Goal: Task Accomplishment & Management: Manage account settings

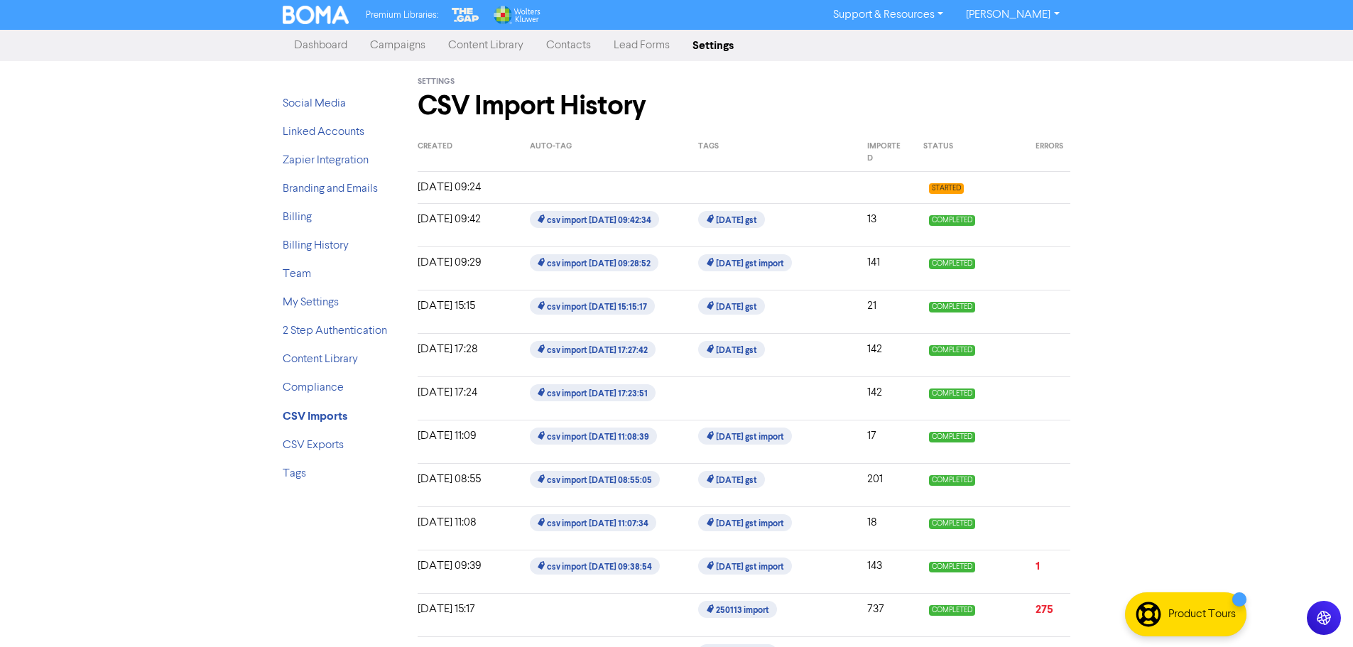
click at [328, 45] on link "Dashboard" at bounding box center [321, 45] width 76 height 28
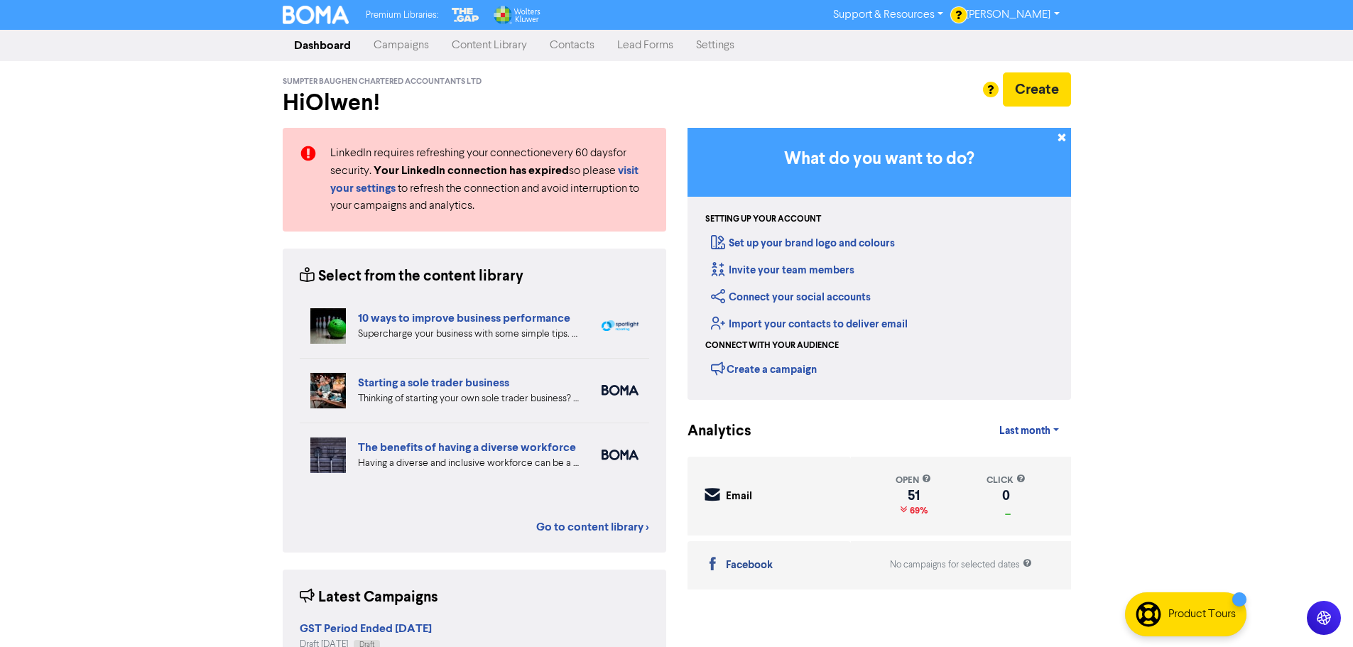
click at [587, 50] on link "Contacts" at bounding box center [571, 45] width 67 height 28
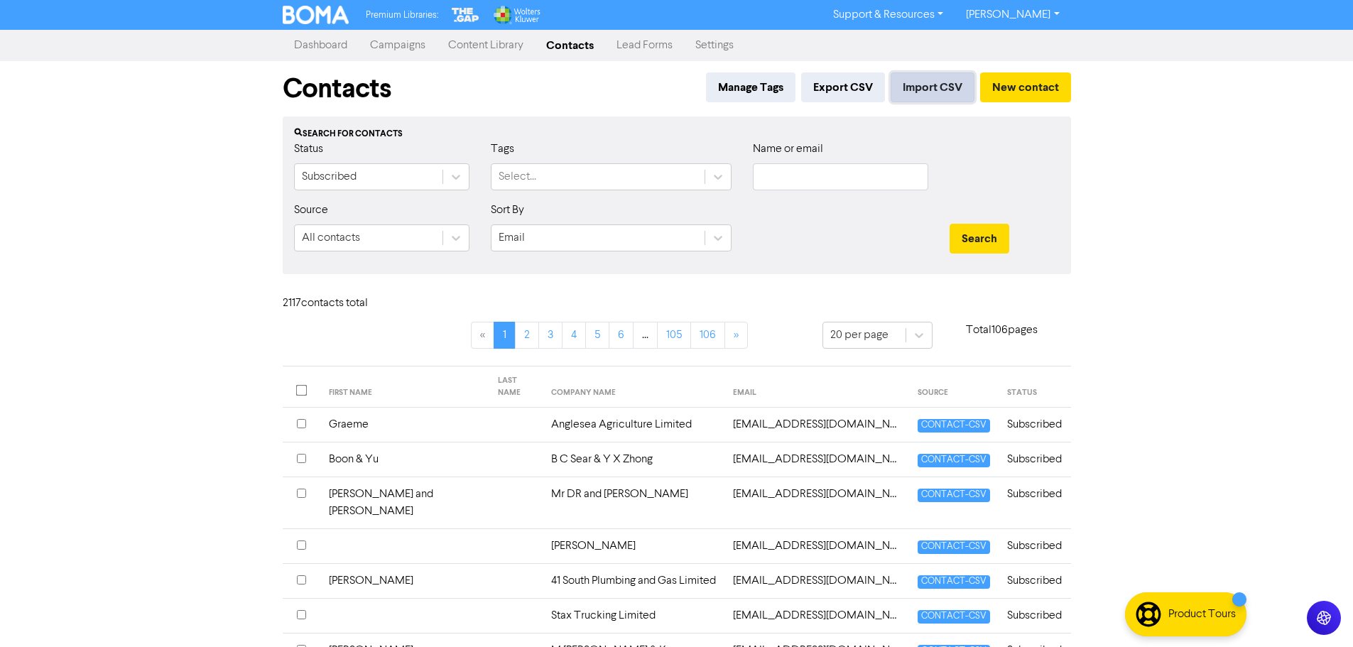
click at [922, 91] on button "Import CSV" at bounding box center [933, 87] width 84 height 30
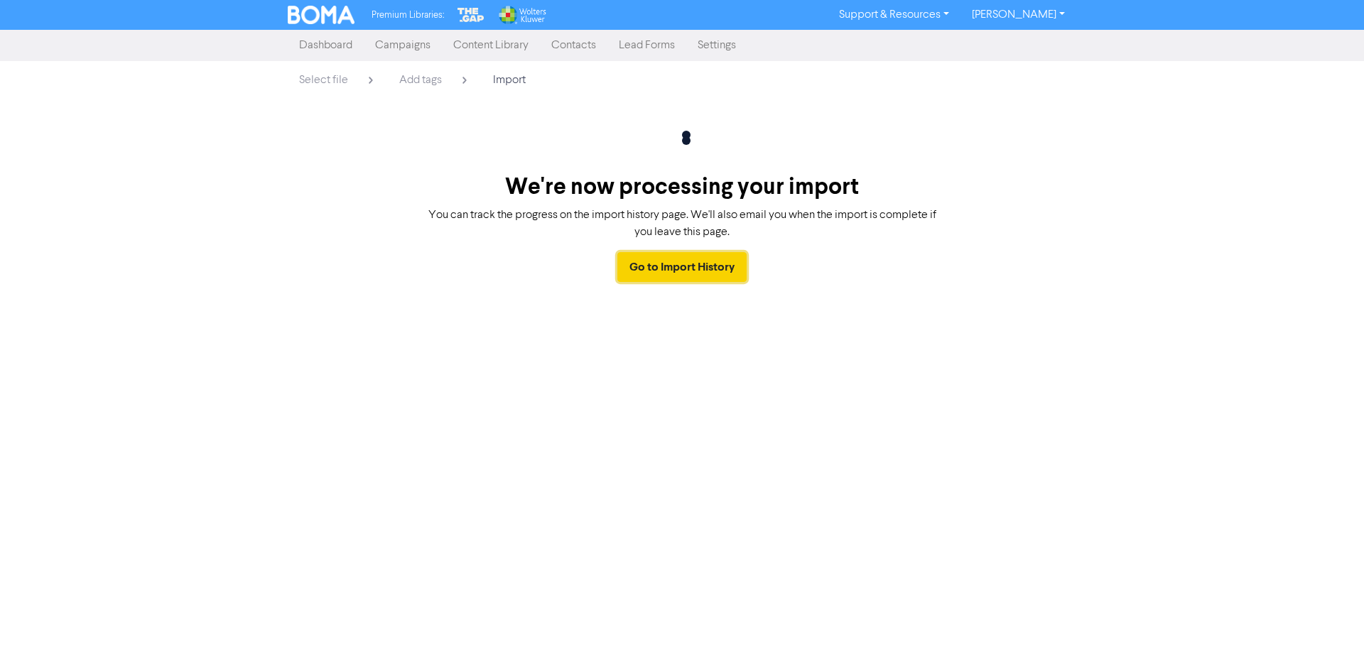
click at [673, 266] on link "Go to Import History" at bounding box center [681, 267] width 129 height 30
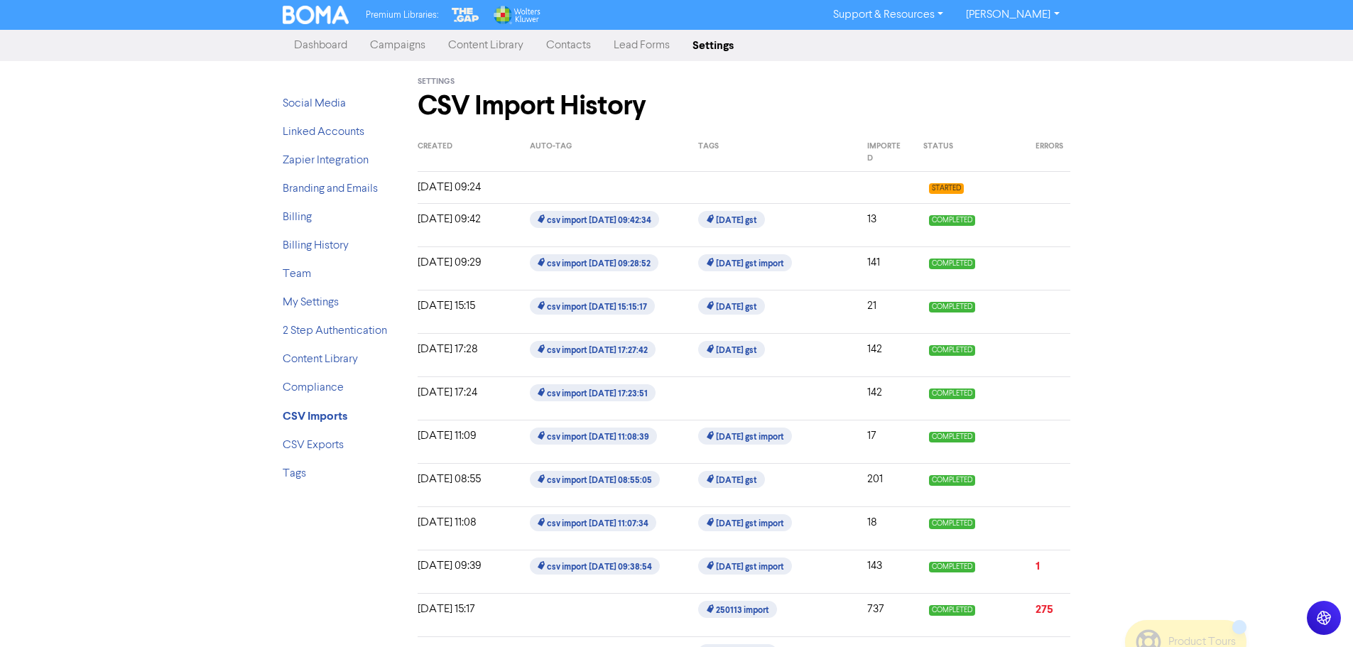
click at [395, 42] on link "Campaigns" at bounding box center [398, 45] width 78 height 28
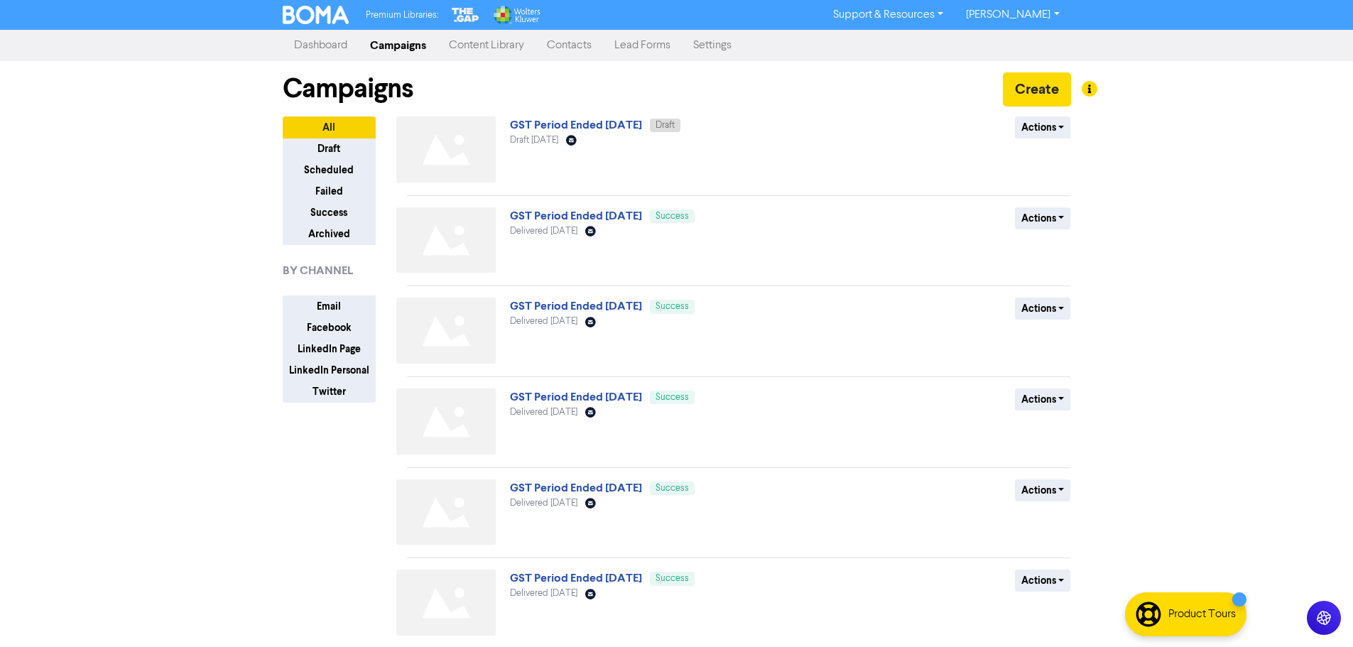
click at [567, 44] on link "Contacts" at bounding box center [569, 45] width 67 height 28
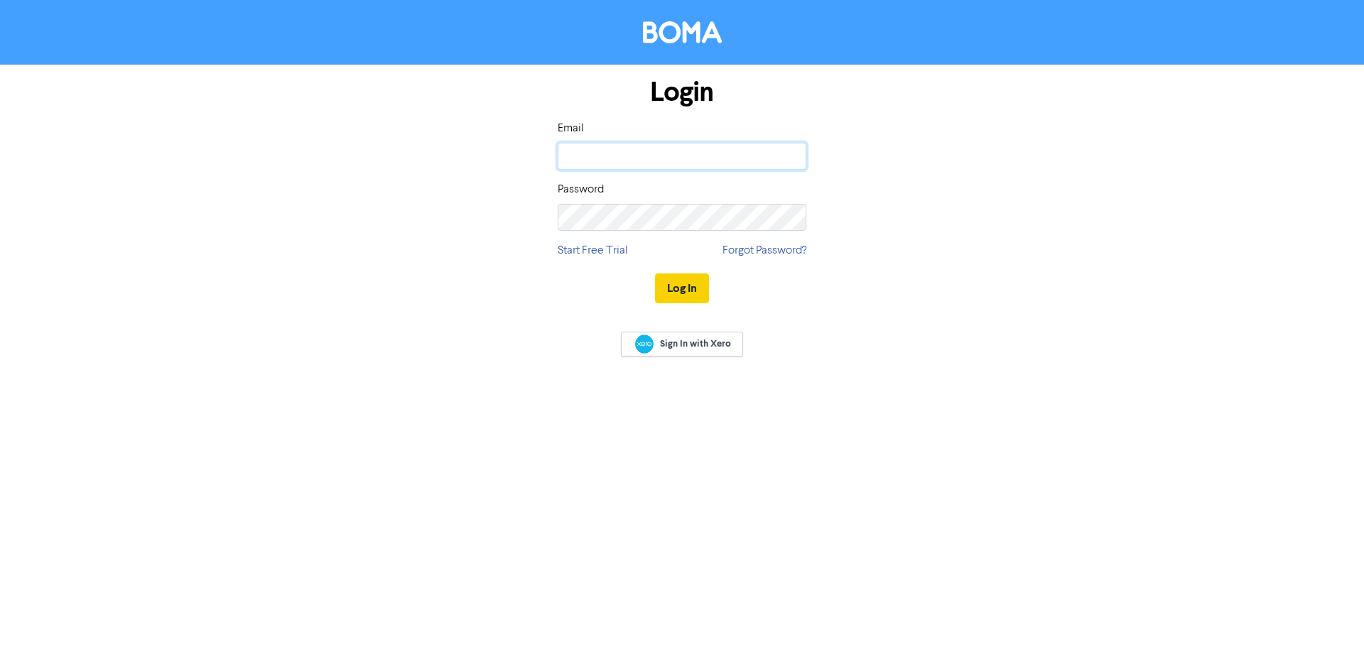
type input "[EMAIL_ADDRESS][DOMAIN_NAME]"
click at [679, 291] on button "Log In" at bounding box center [682, 288] width 54 height 30
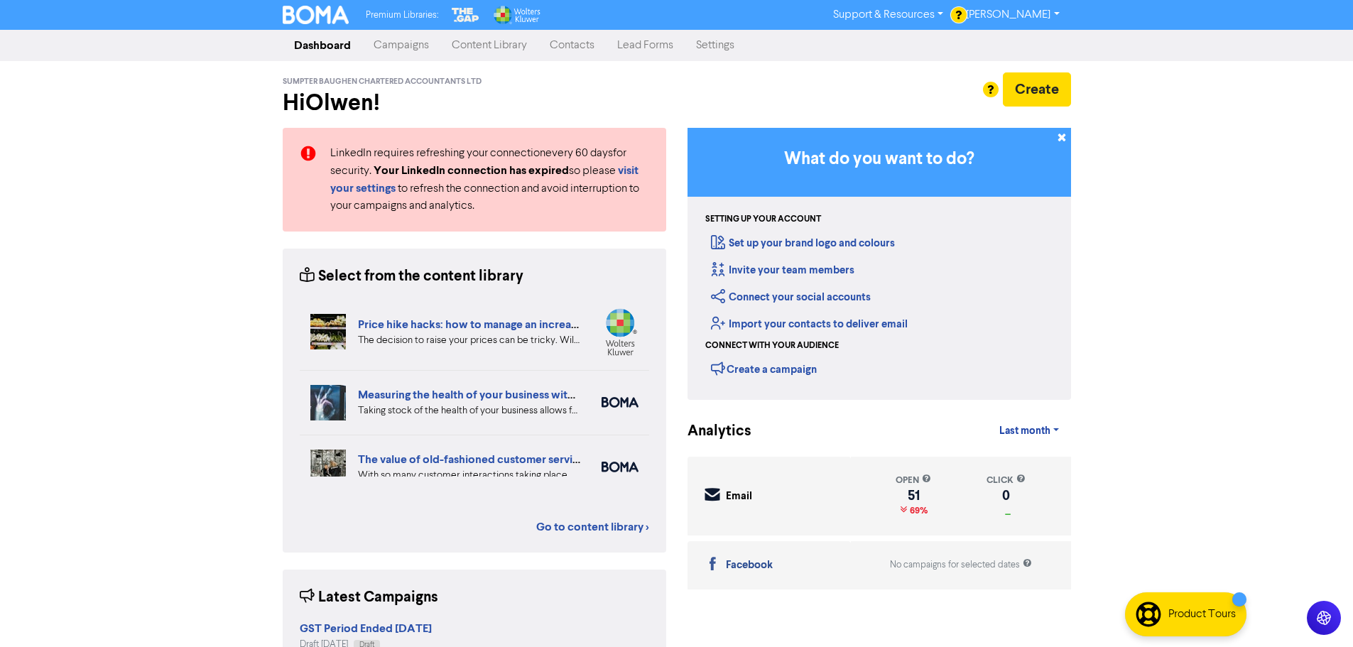
click at [566, 45] on link "Contacts" at bounding box center [571, 45] width 67 height 28
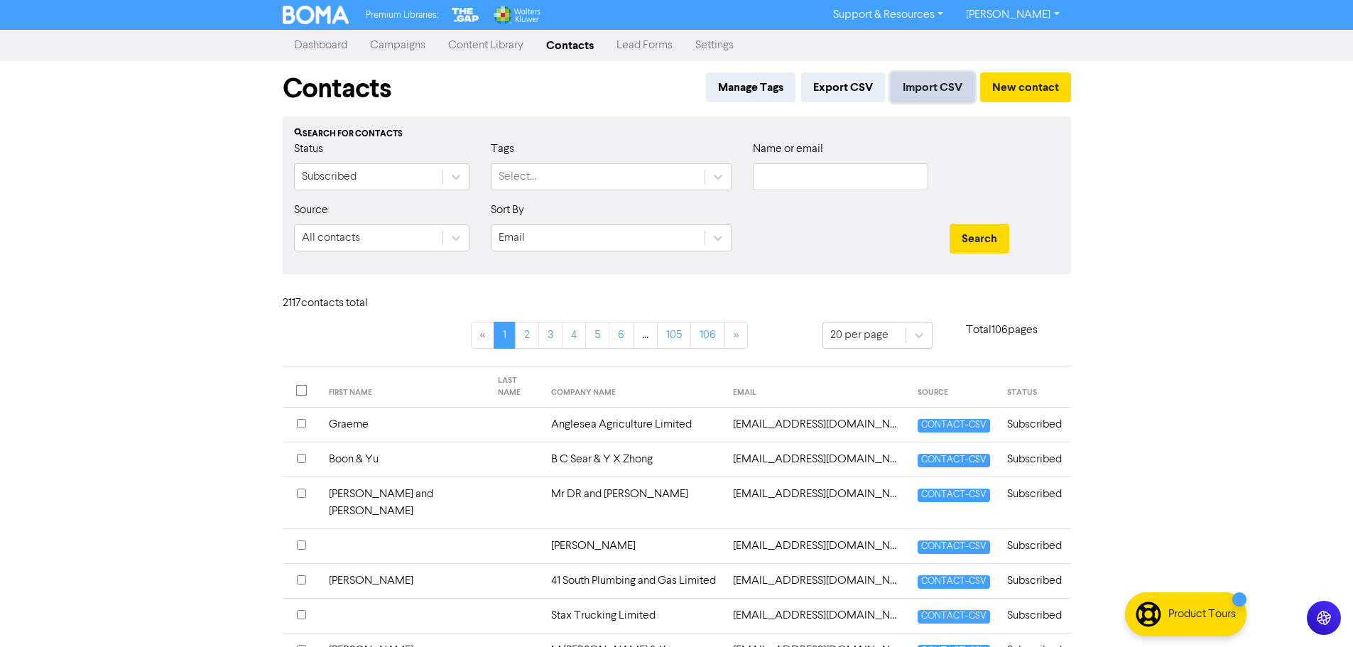
click at [930, 86] on button "Import CSV" at bounding box center [933, 87] width 84 height 30
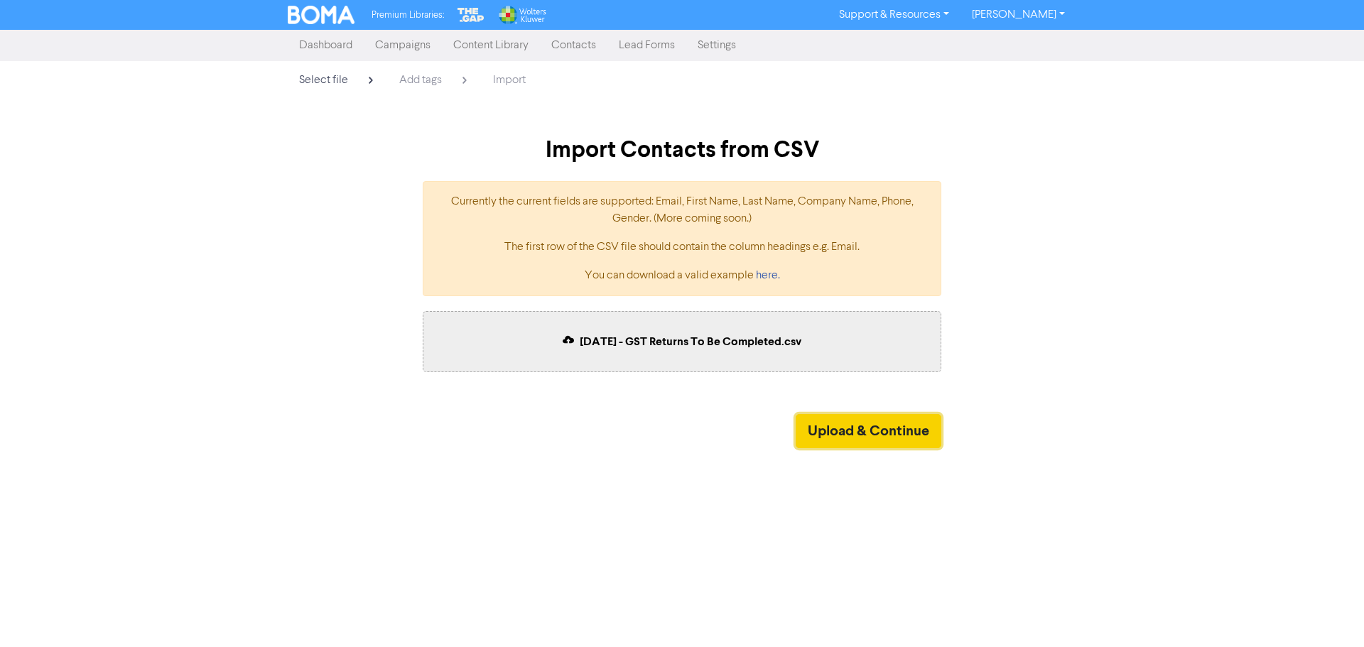
click at [825, 430] on button "Upload & Continue" at bounding box center [869, 431] width 146 height 34
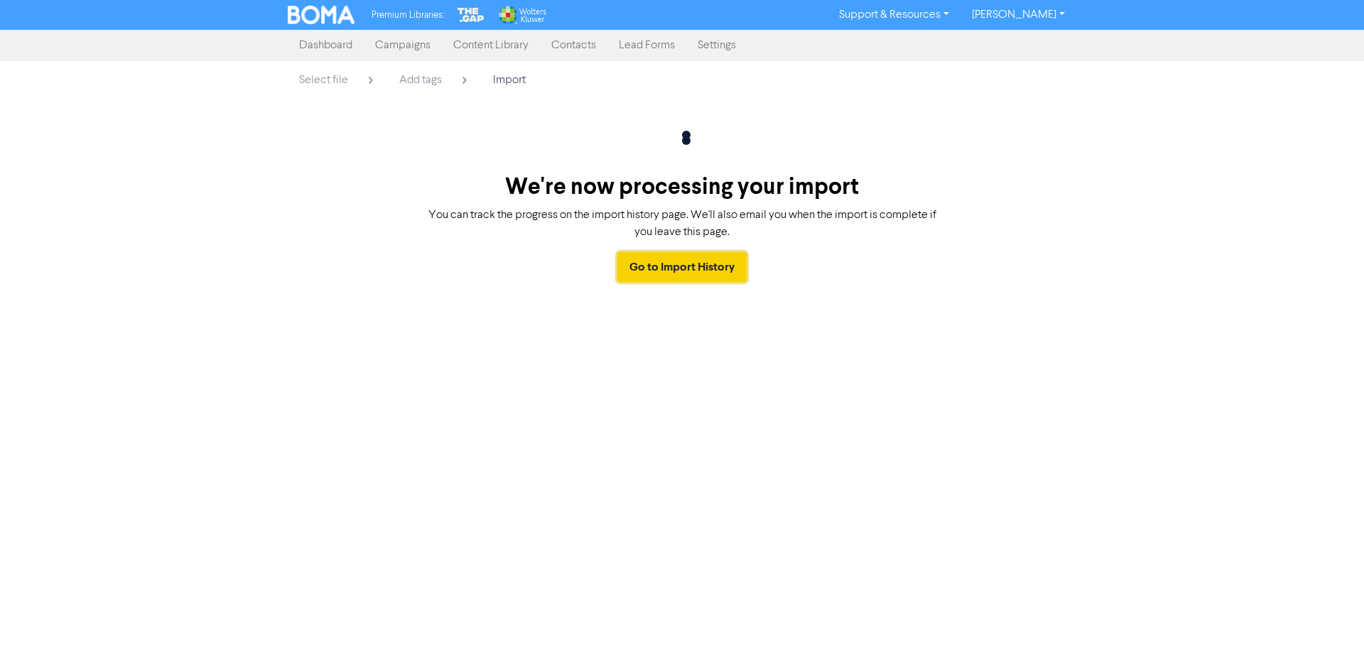
click at [663, 276] on link "Go to Import History" at bounding box center [681, 267] width 129 height 30
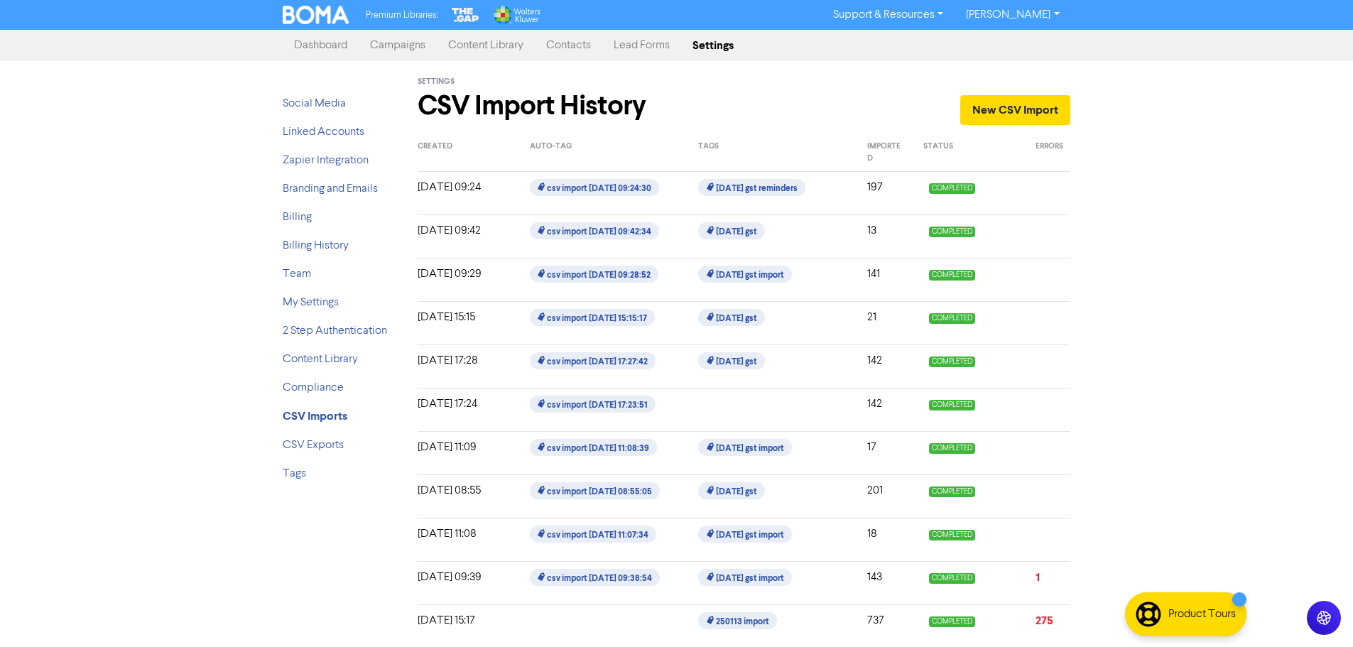
click at [421, 46] on link "Campaigns" at bounding box center [398, 45] width 78 height 28
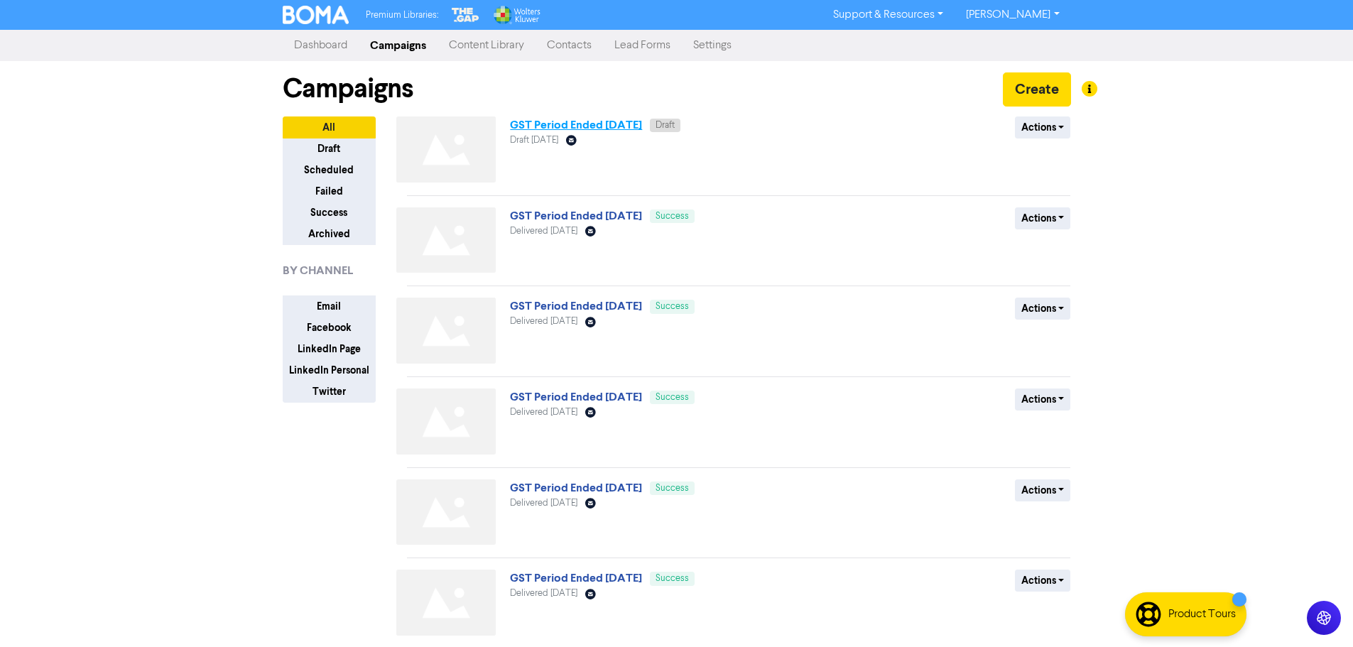
click at [617, 126] on link "GST Period Ended [DATE]" at bounding box center [576, 125] width 132 height 14
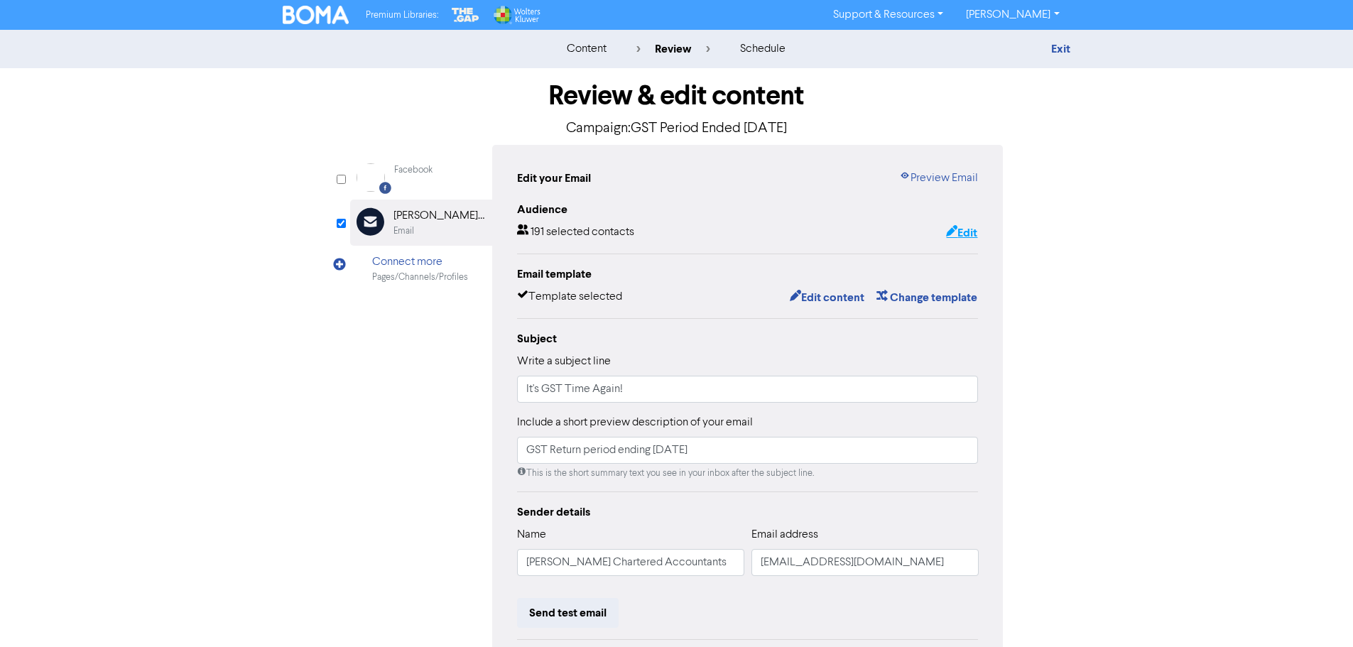
click at [970, 235] on button "Edit" at bounding box center [961, 233] width 33 height 18
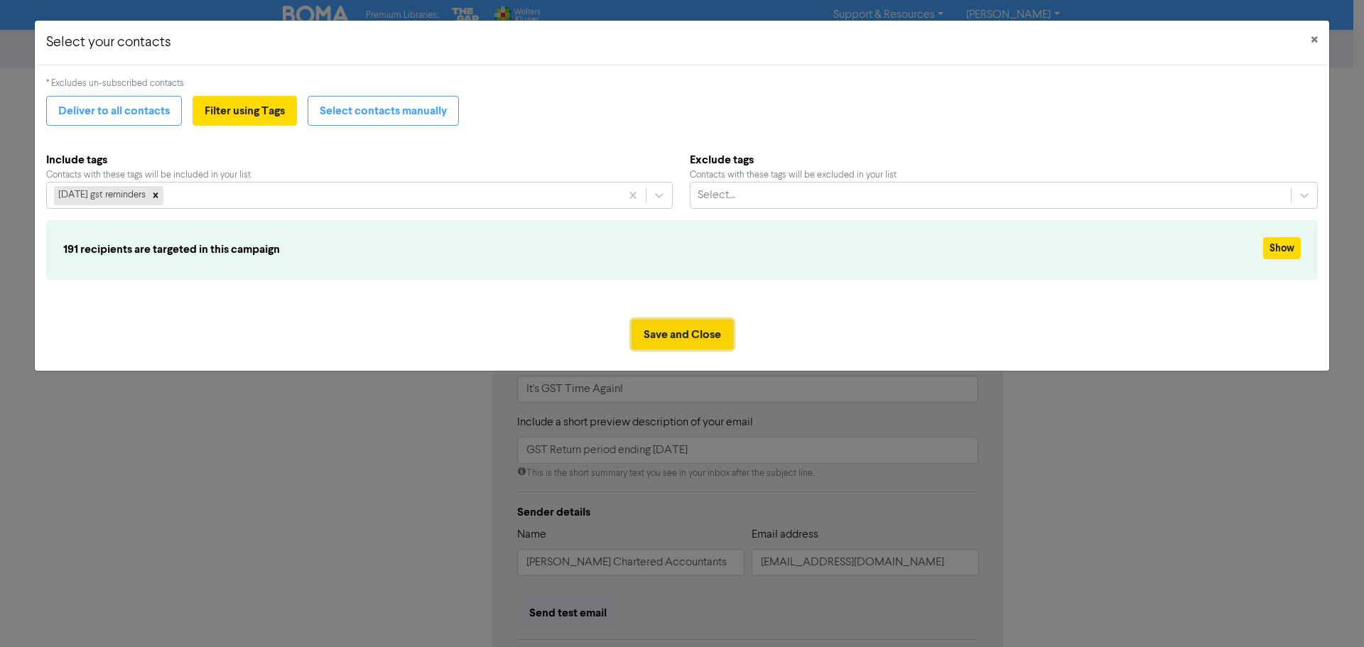
click at [665, 330] on button "Save and Close" at bounding box center [682, 335] width 102 height 30
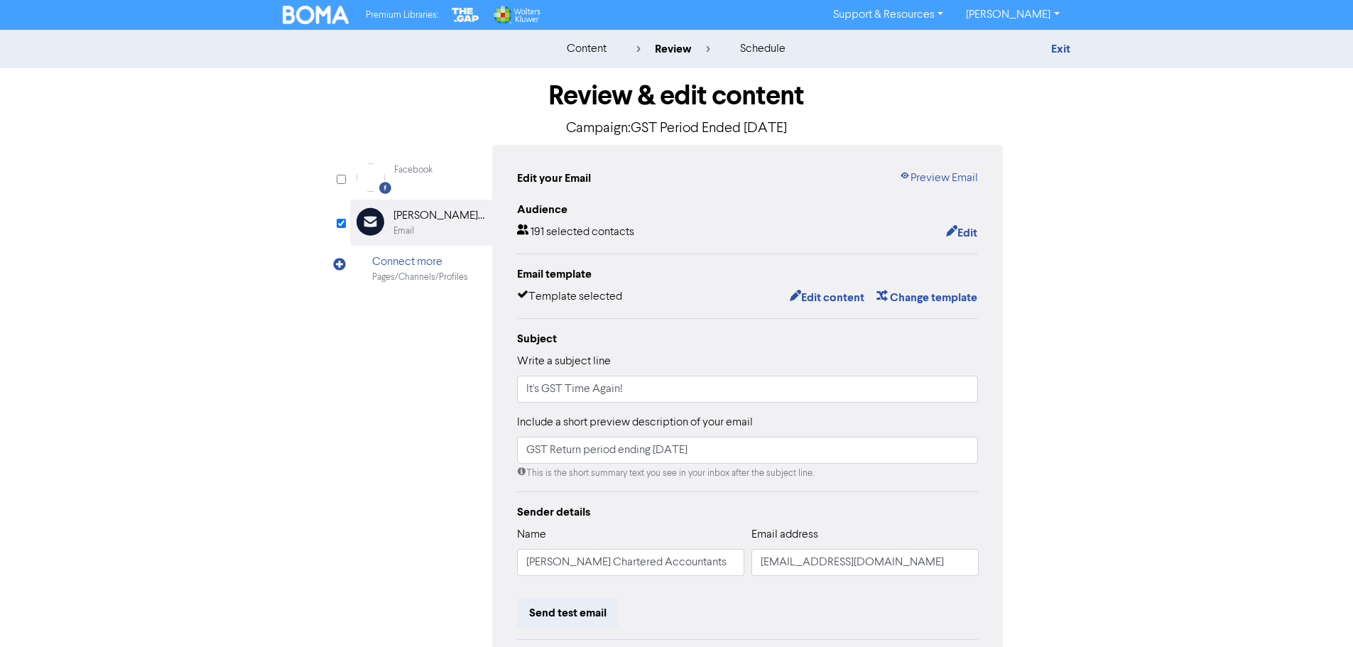
scroll to position [167, 0]
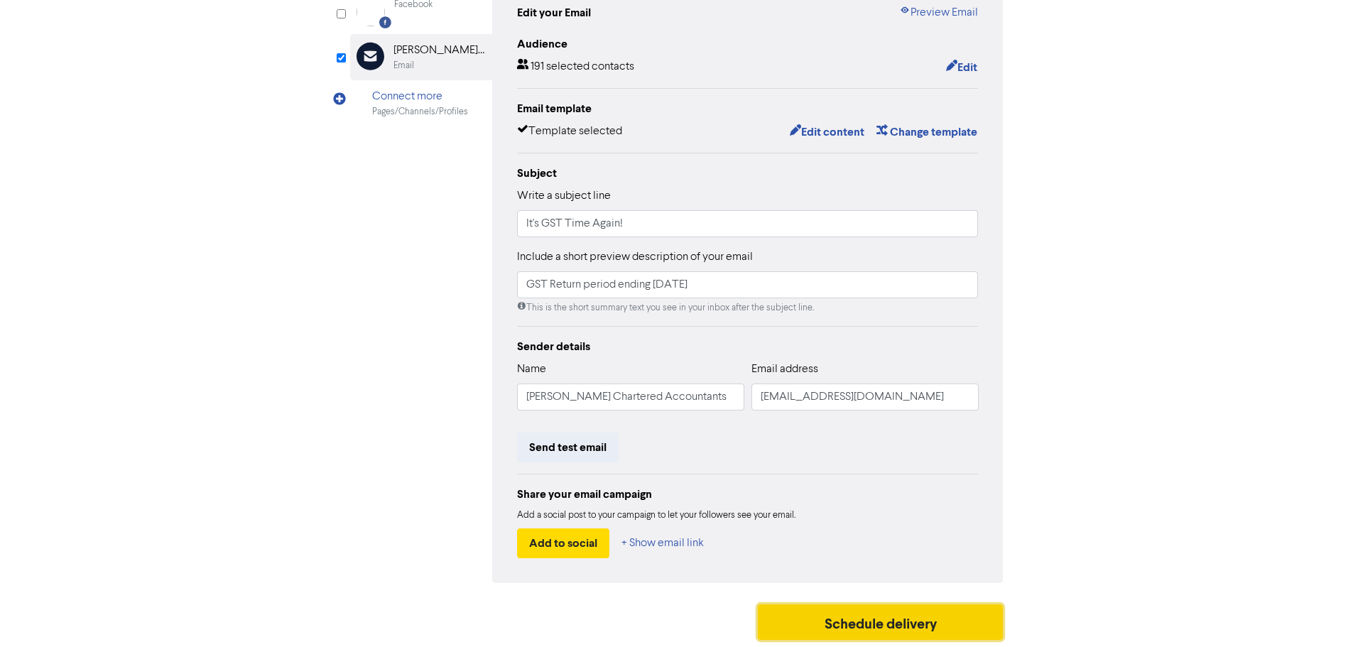
click at [875, 628] on button "Schedule delivery" at bounding box center [881, 623] width 246 height 36
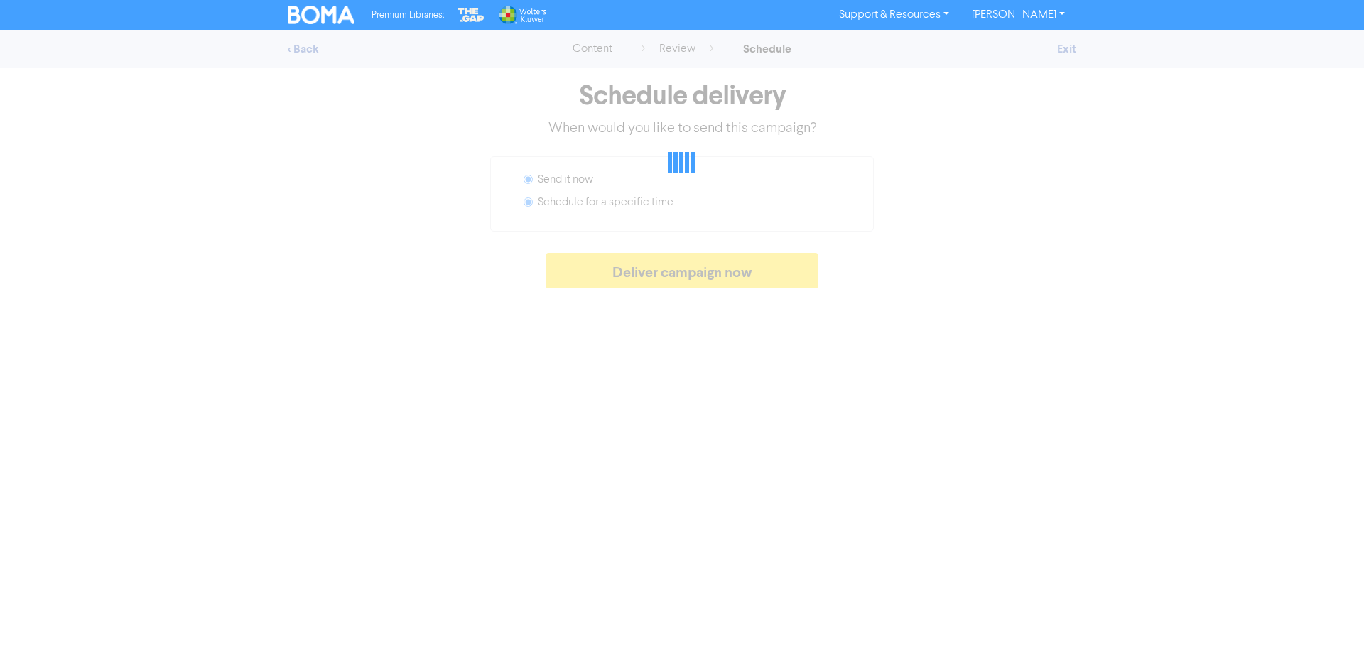
radio input "false"
radio input "true"
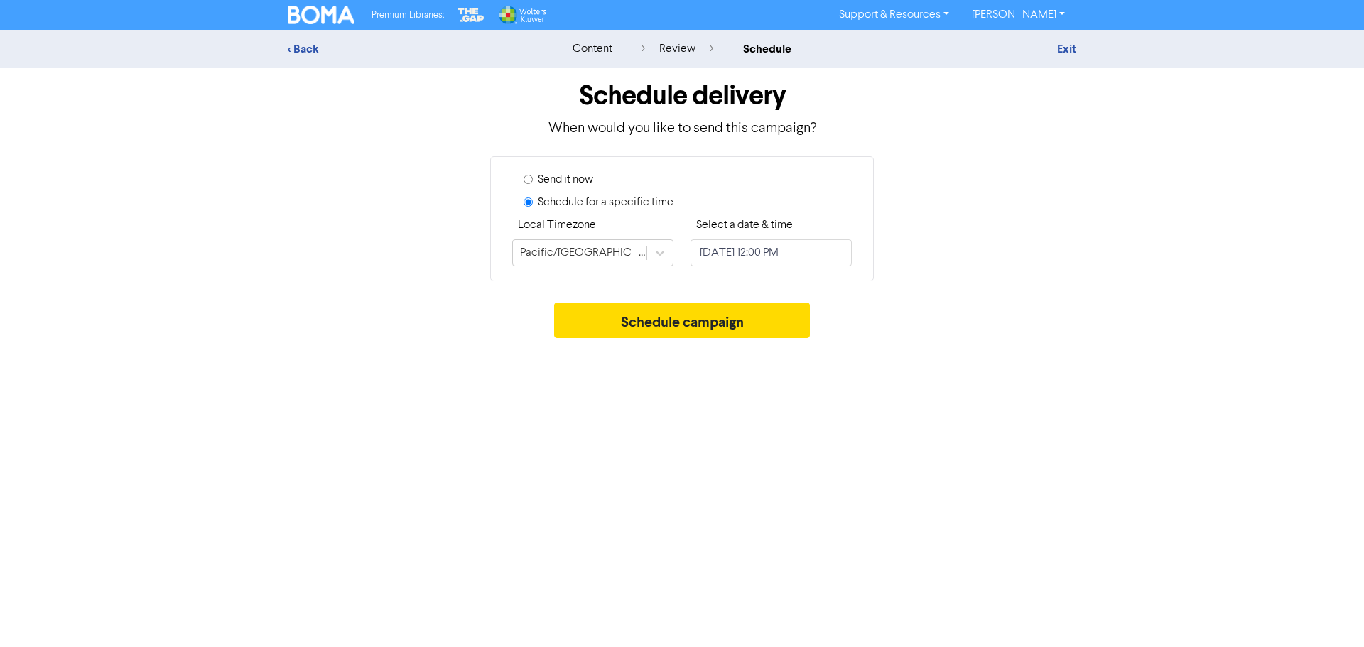
click at [536, 179] on div "Send it now" at bounding box center [688, 182] width 328 height 23
click at [526, 179] on input "Send it now" at bounding box center [528, 179] width 9 height 9
radio input "true"
radio input "false"
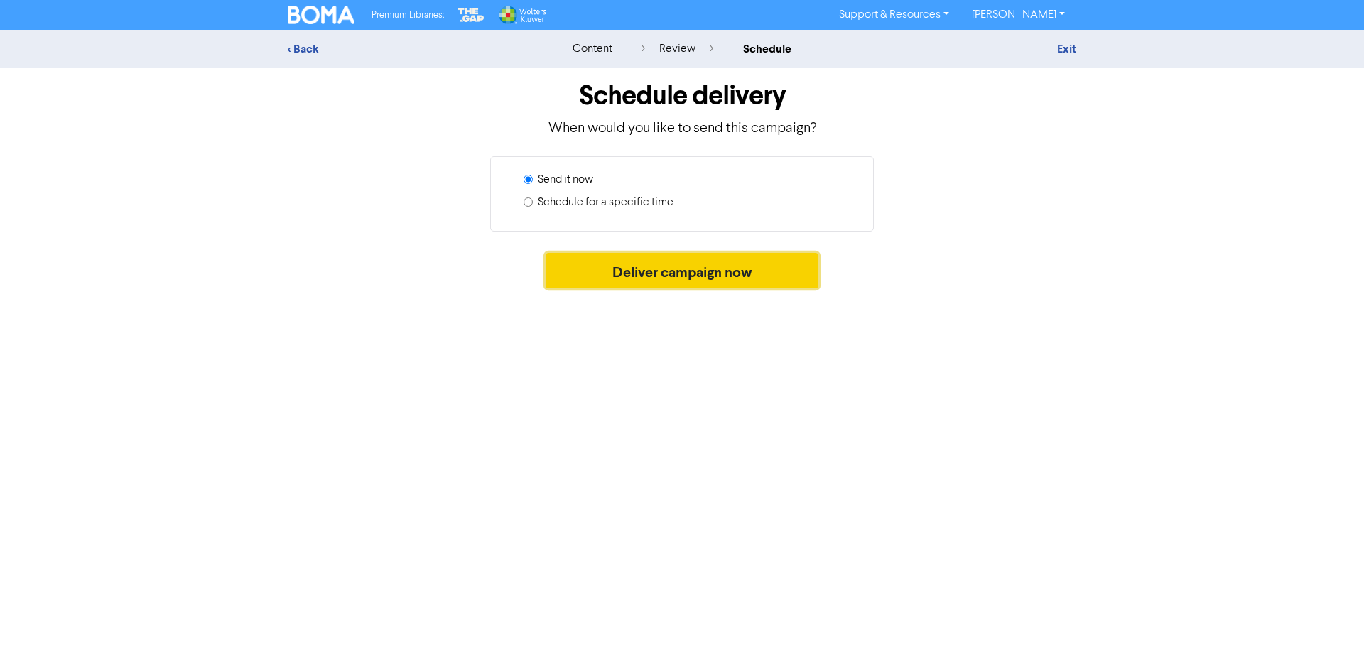
click at [646, 270] on button "Deliver campaign now" at bounding box center [682, 271] width 273 height 36
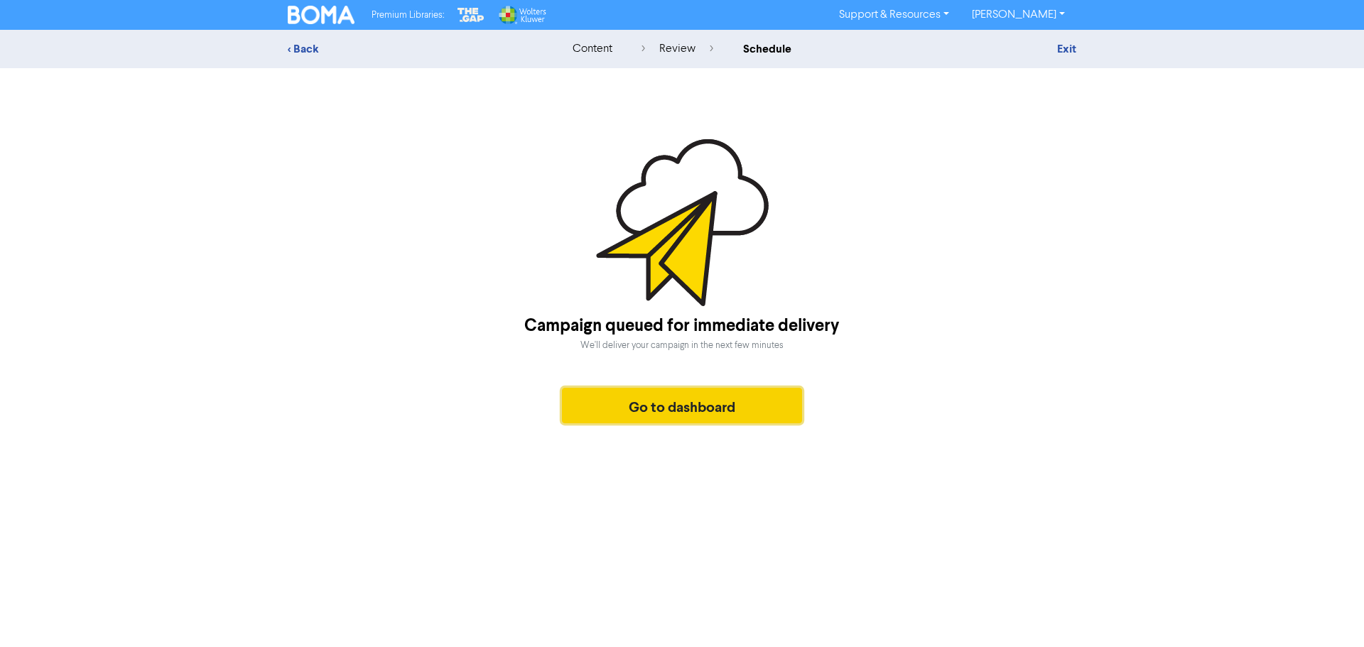
click at [761, 406] on button "Go to dashboard" at bounding box center [682, 406] width 240 height 36
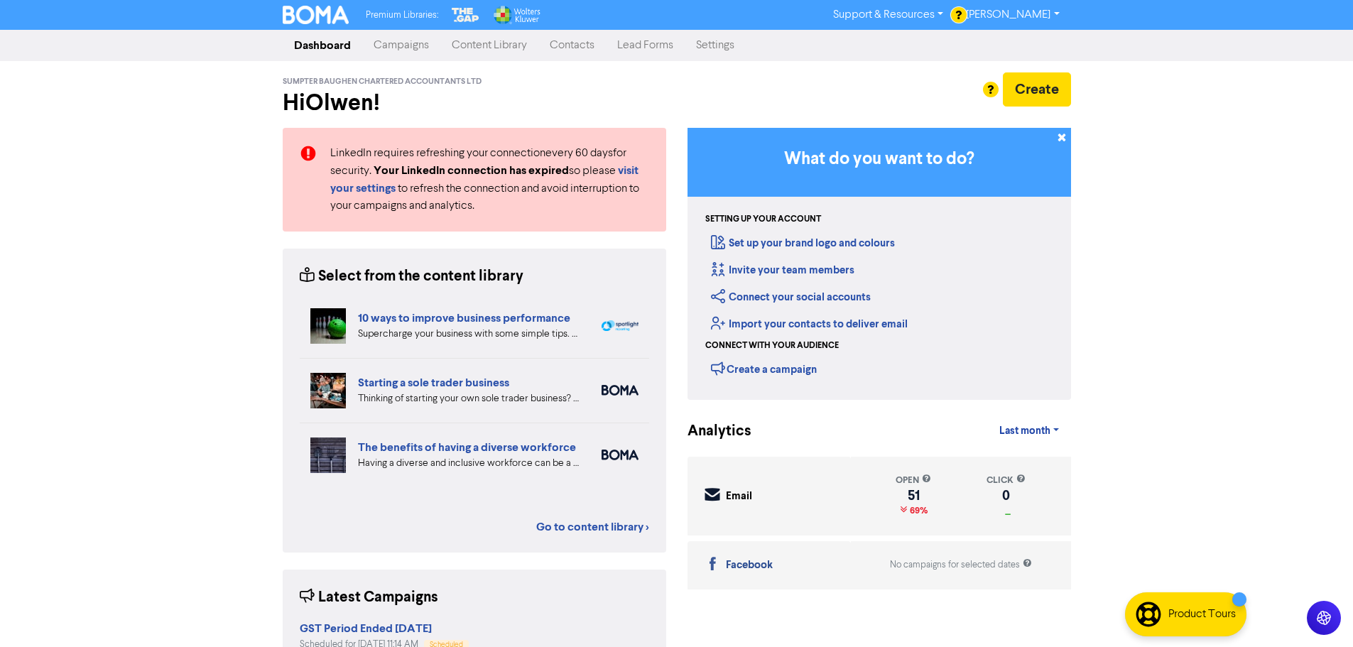
click at [413, 45] on link "Campaigns" at bounding box center [401, 45] width 78 height 28
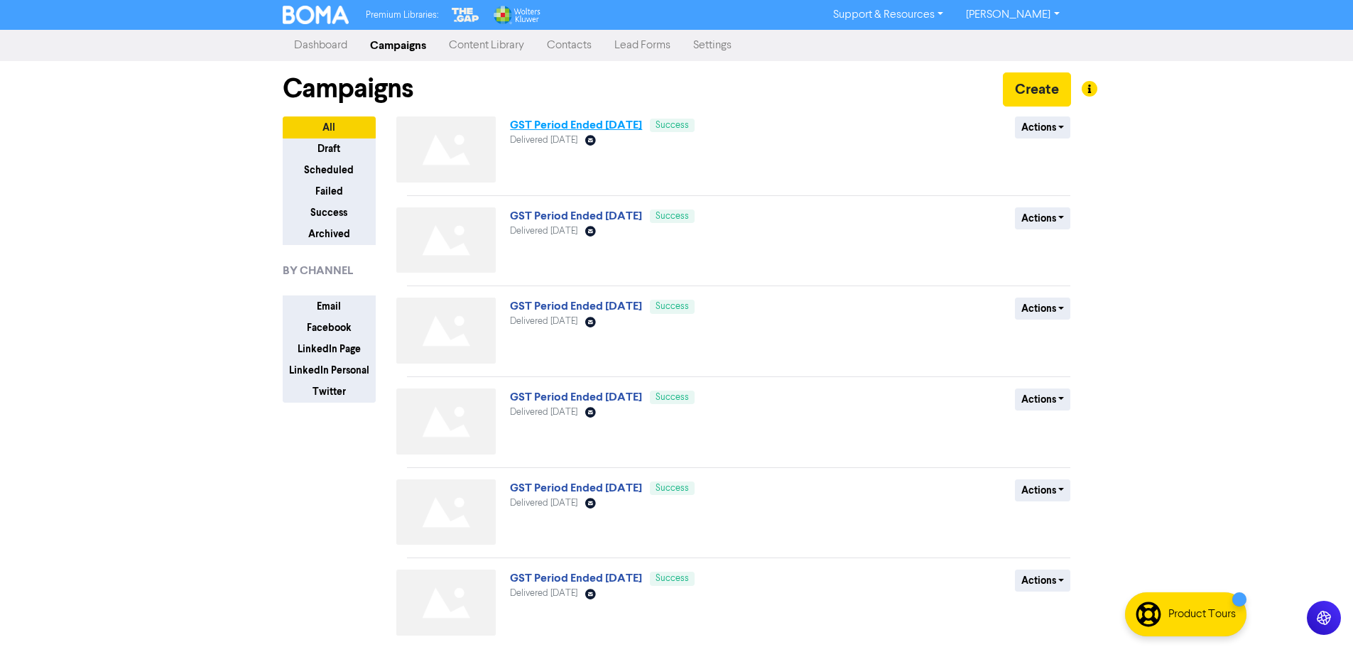
click at [642, 124] on link "GST Period Ended [DATE]" at bounding box center [576, 125] width 132 height 14
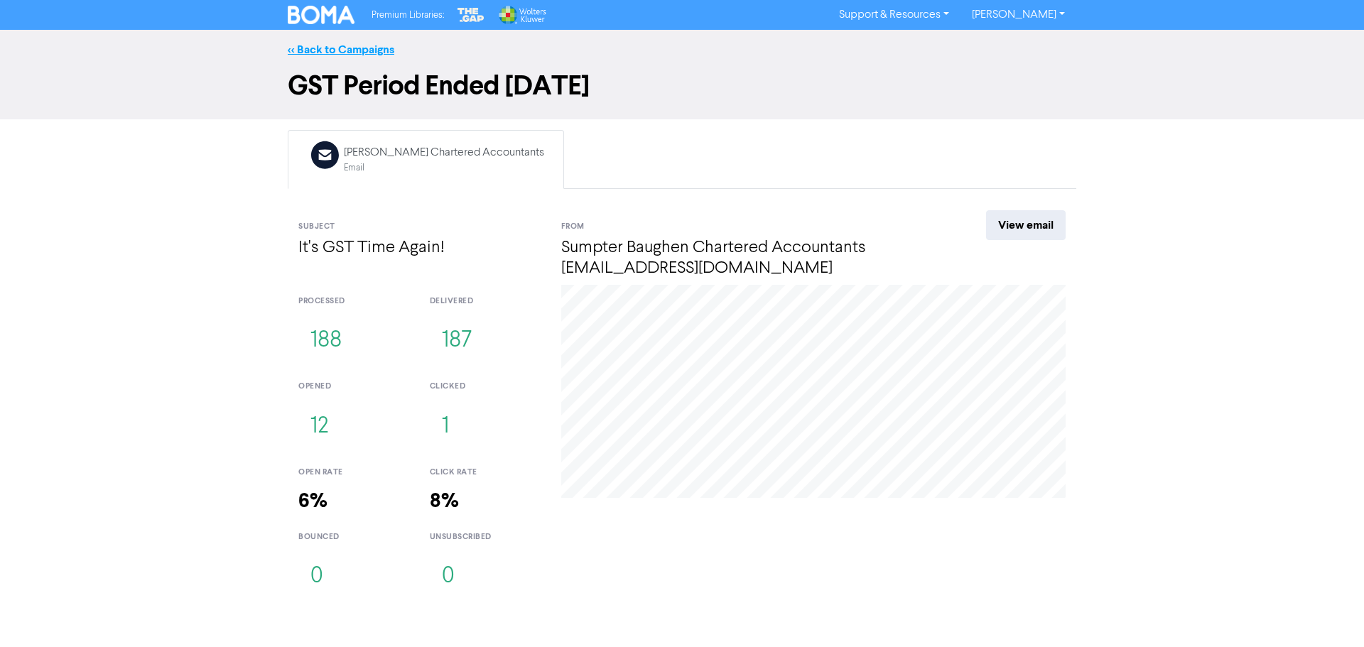
click at [373, 50] on link "<< Back to Campaigns" at bounding box center [341, 50] width 107 height 14
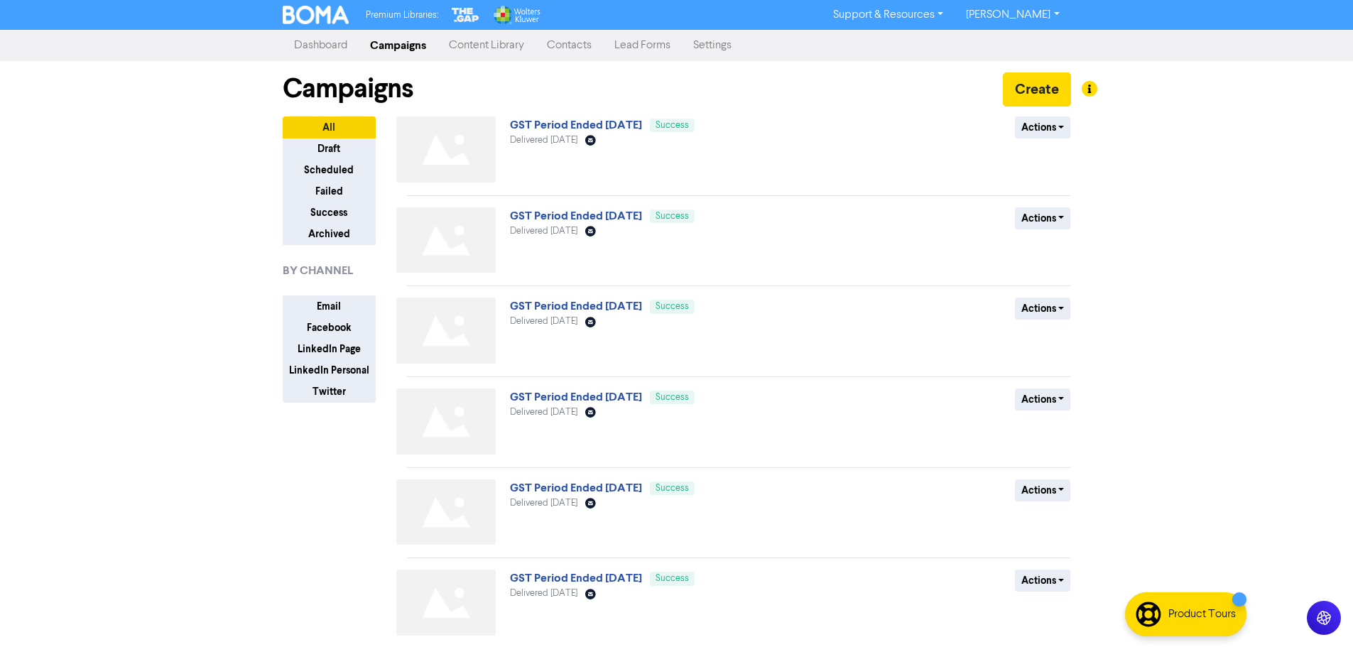
click at [590, 40] on link "Contacts" at bounding box center [569, 45] width 67 height 28
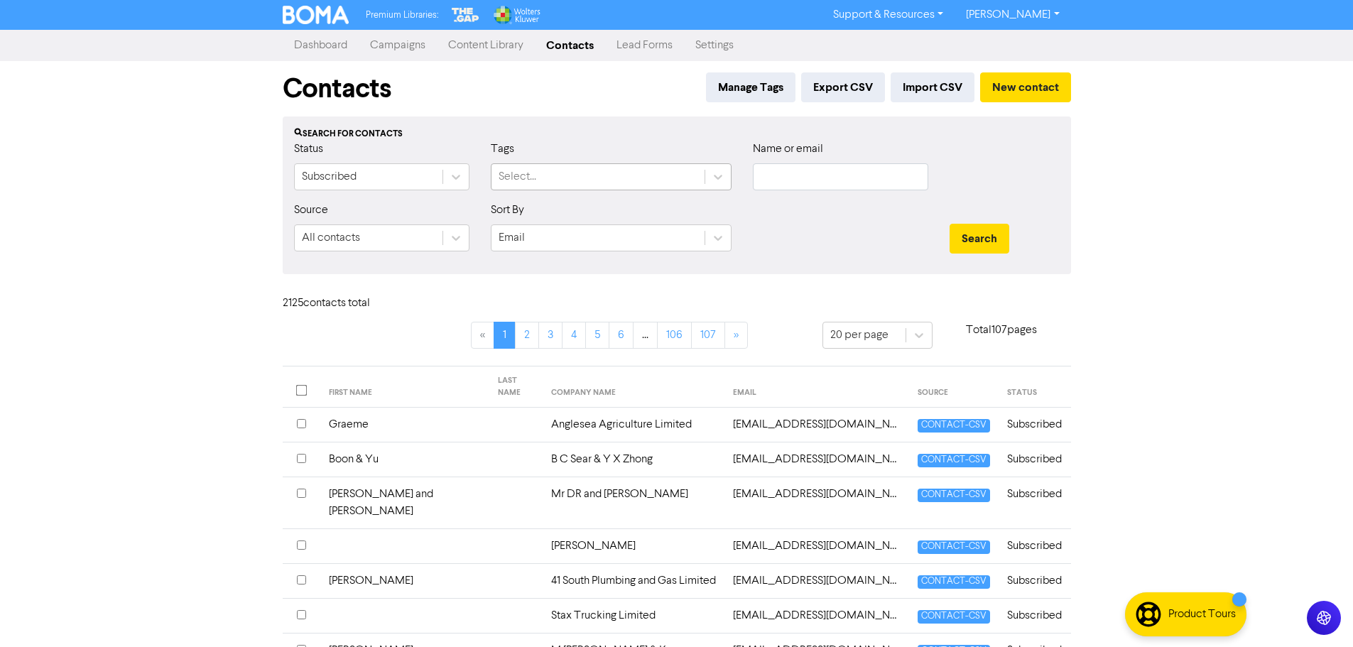
click at [543, 178] on div "Select..." at bounding box center [598, 177] width 213 height 26
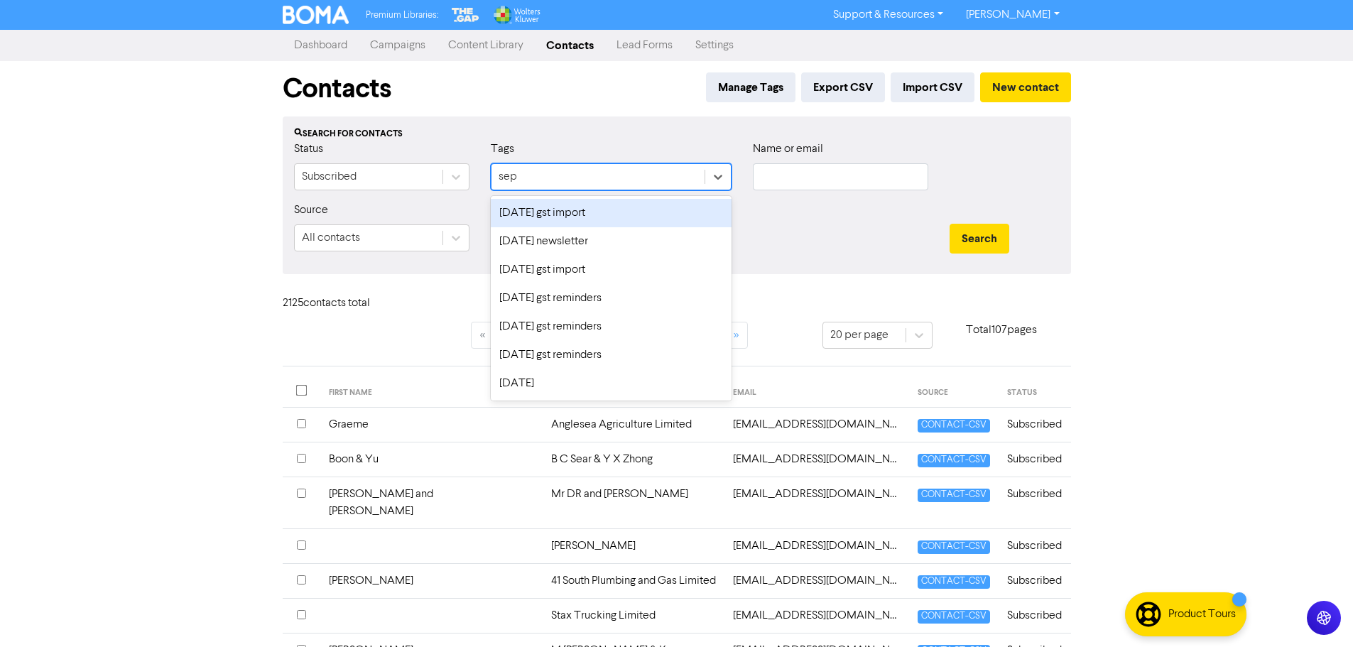
type input "sept"
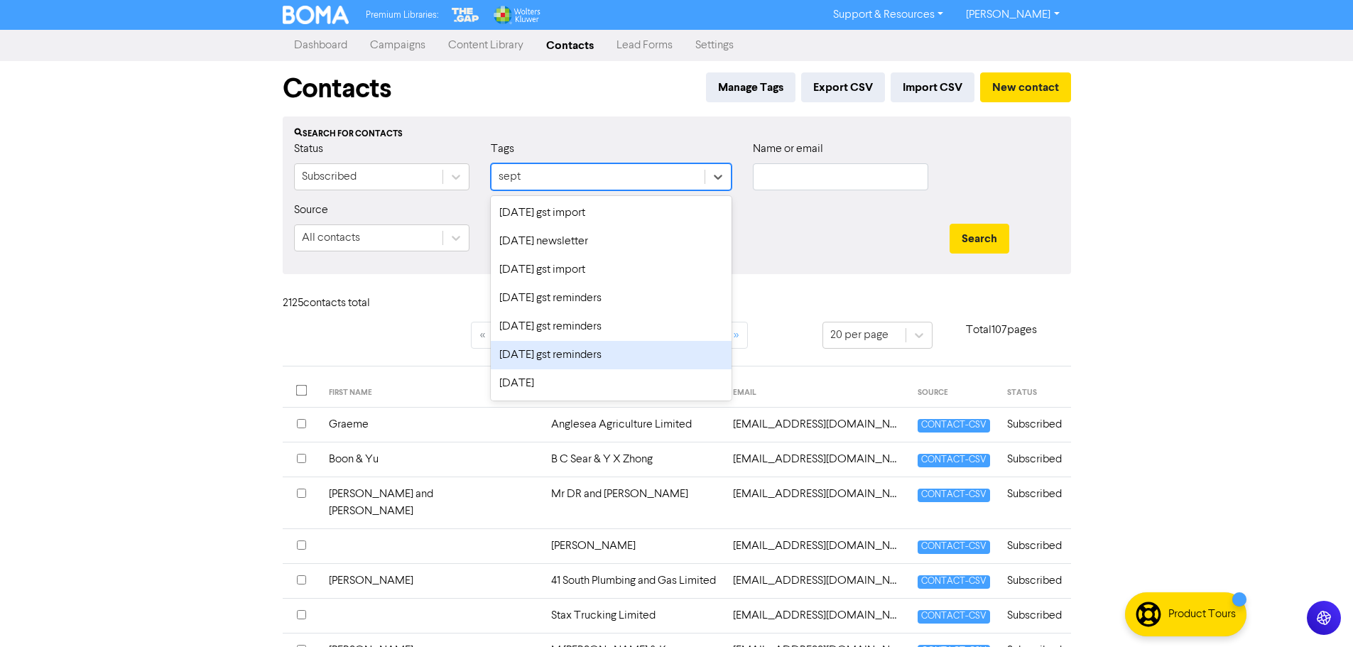
click at [529, 351] on div "[DATE] gst reminders" at bounding box center [611, 355] width 241 height 28
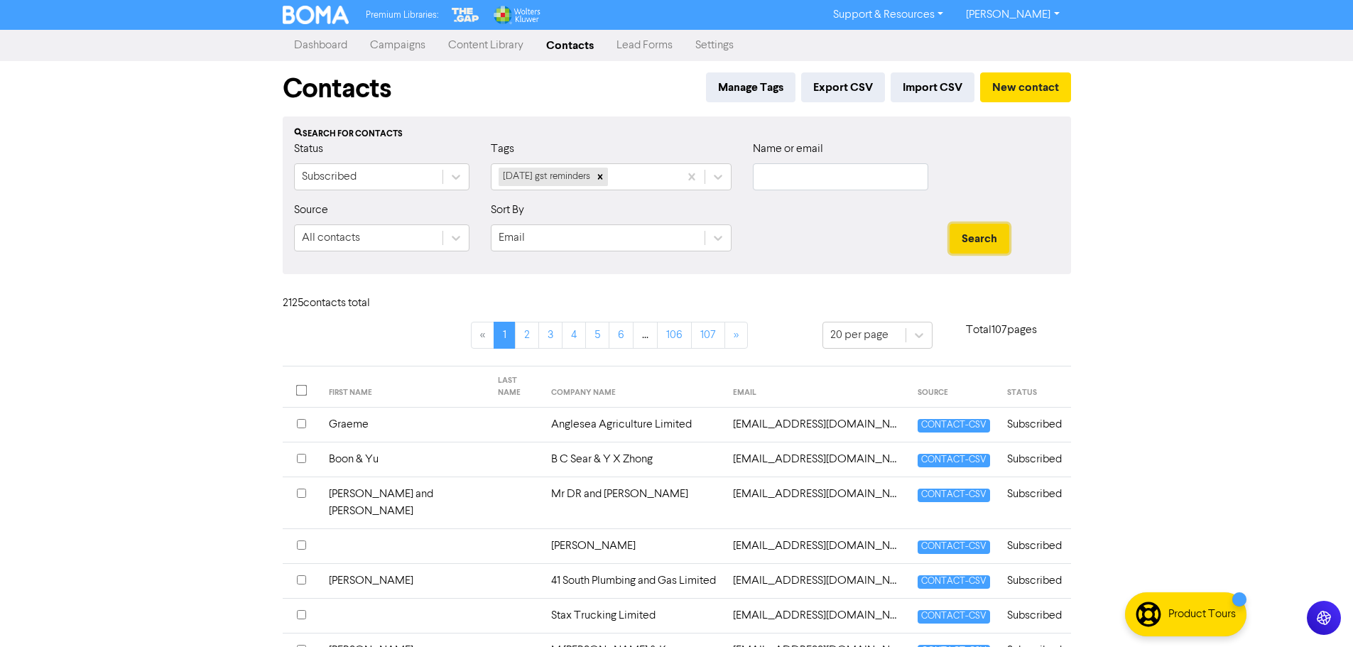
click at [974, 245] on button "Search" at bounding box center [980, 239] width 60 height 30
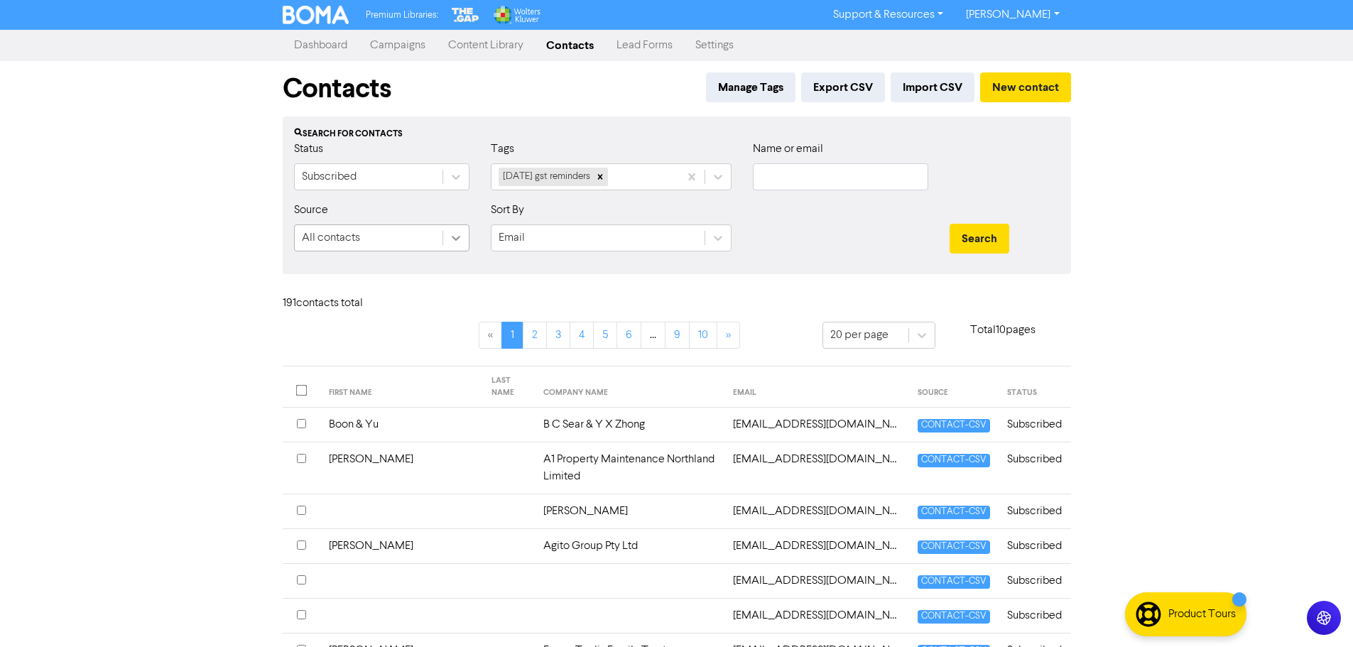
click at [457, 241] on icon at bounding box center [456, 238] width 14 height 14
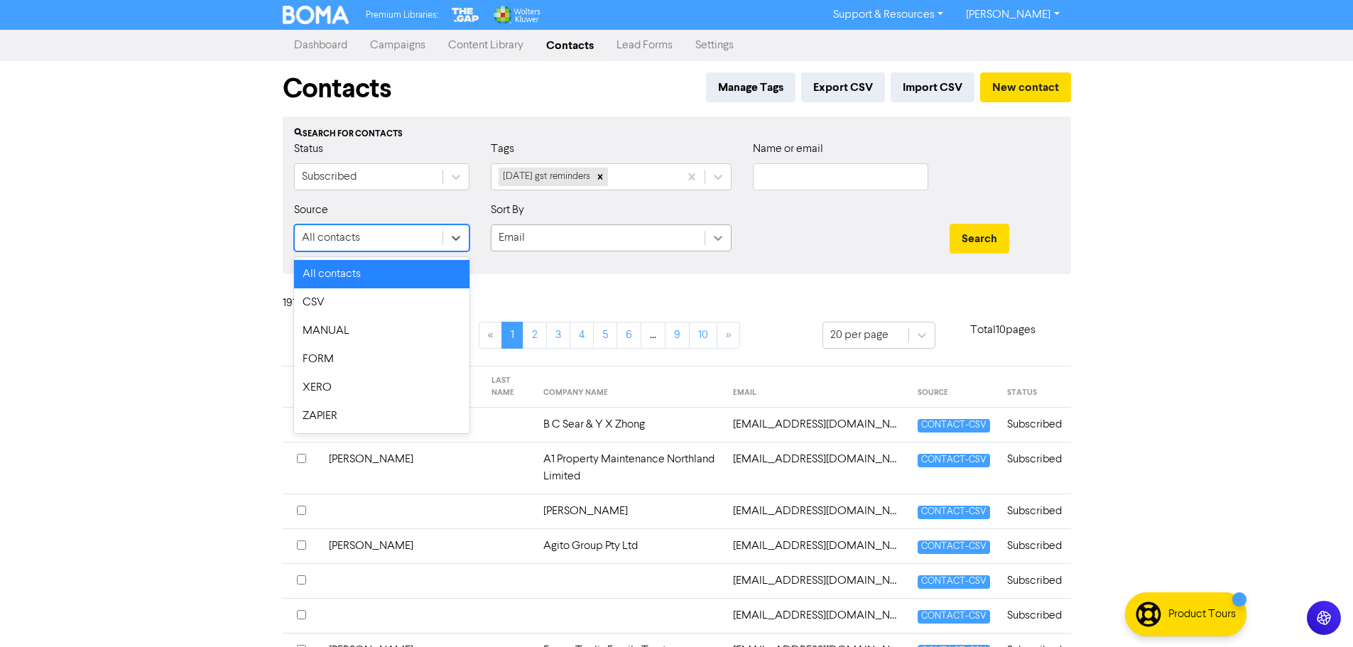
click at [725, 239] on icon at bounding box center [718, 238] width 14 height 14
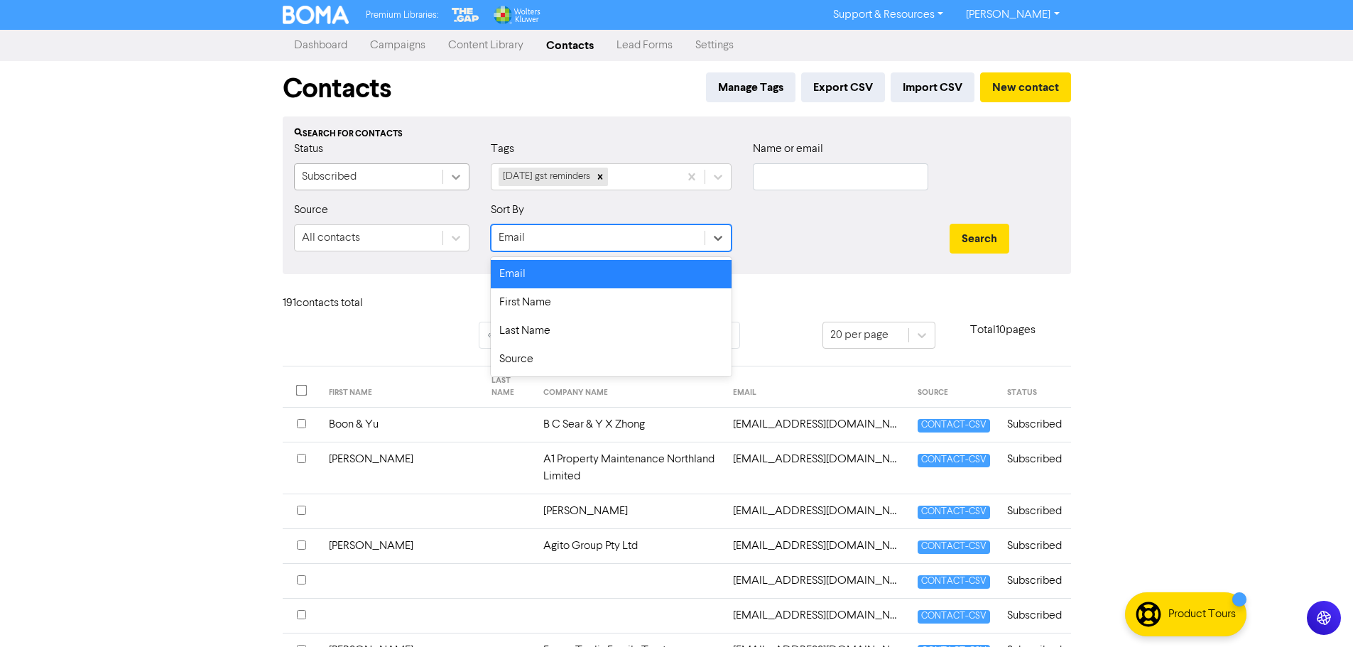
click at [450, 174] on icon at bounding box center [456, 177] width 14 height 14
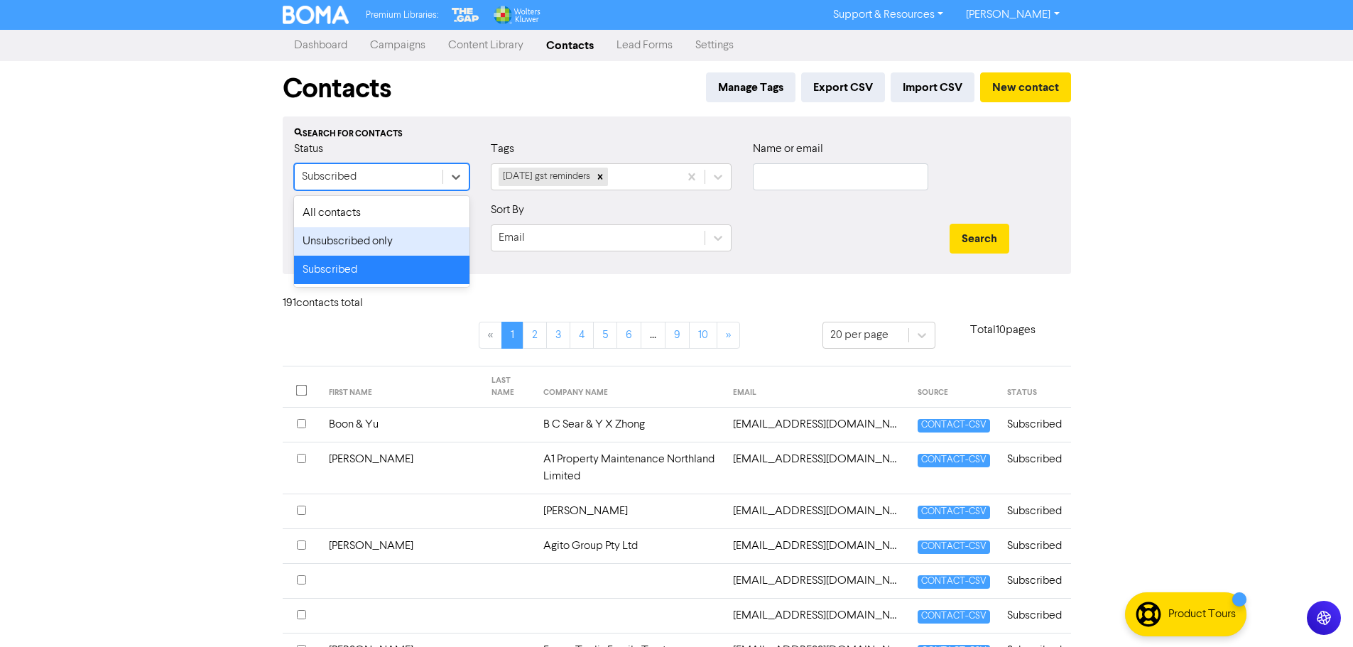
click at [412, 242] on div "Unsubscribed only" at bounding box center [381, 241] width 175 height 28
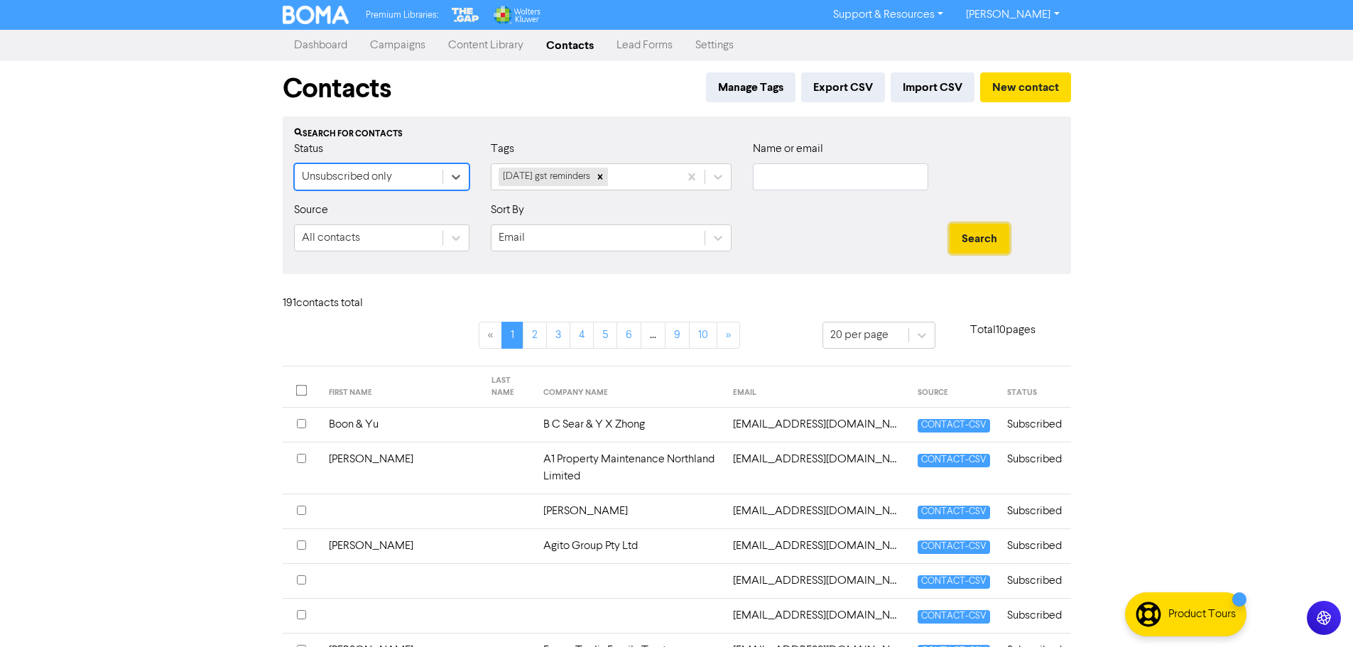
click at [974, 246] on button "Search" at bounding box center [980, 239] width 60 height 30
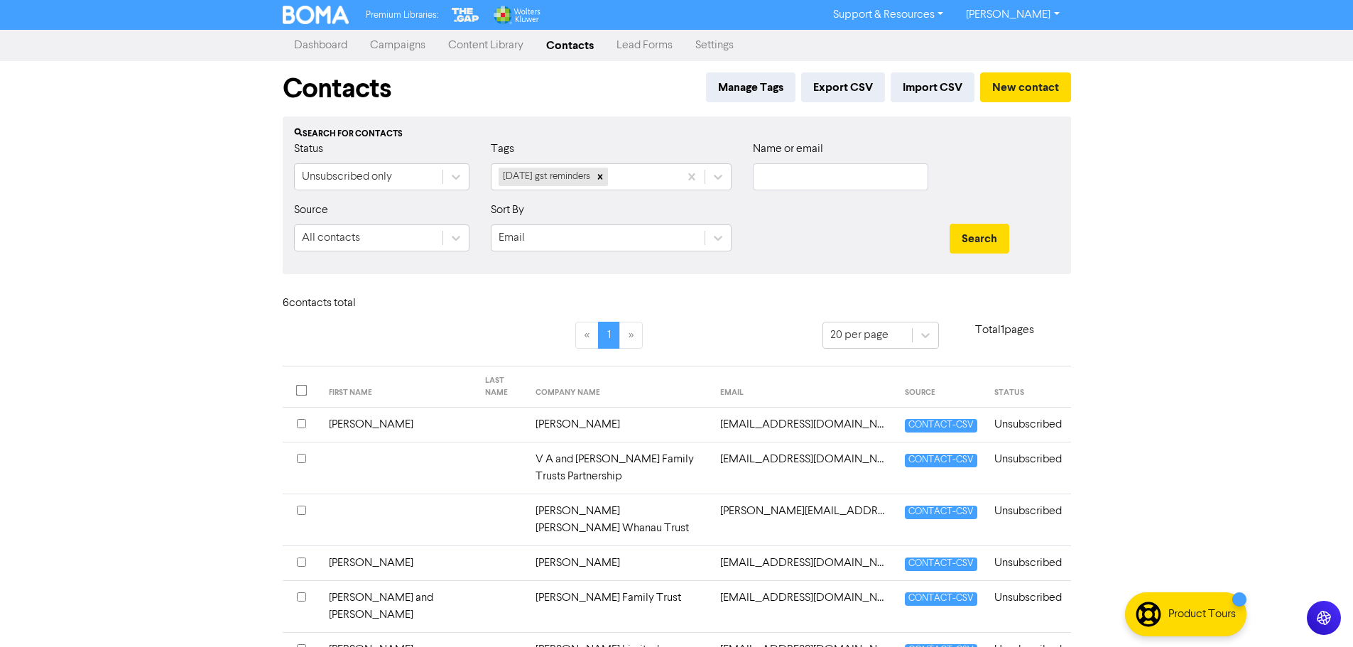
drag, startPoint x: 785, startPoint y: 450, endPoint x: 745, endPoint y: 445, distance: 40.0
click at [745, 445] on td "[EMAIL_ADDRESS][DOMAIN_NAME]" at bounding box center [804, 469] width 185 height 52
